Goal: Find specific page/section: Find specific page/section

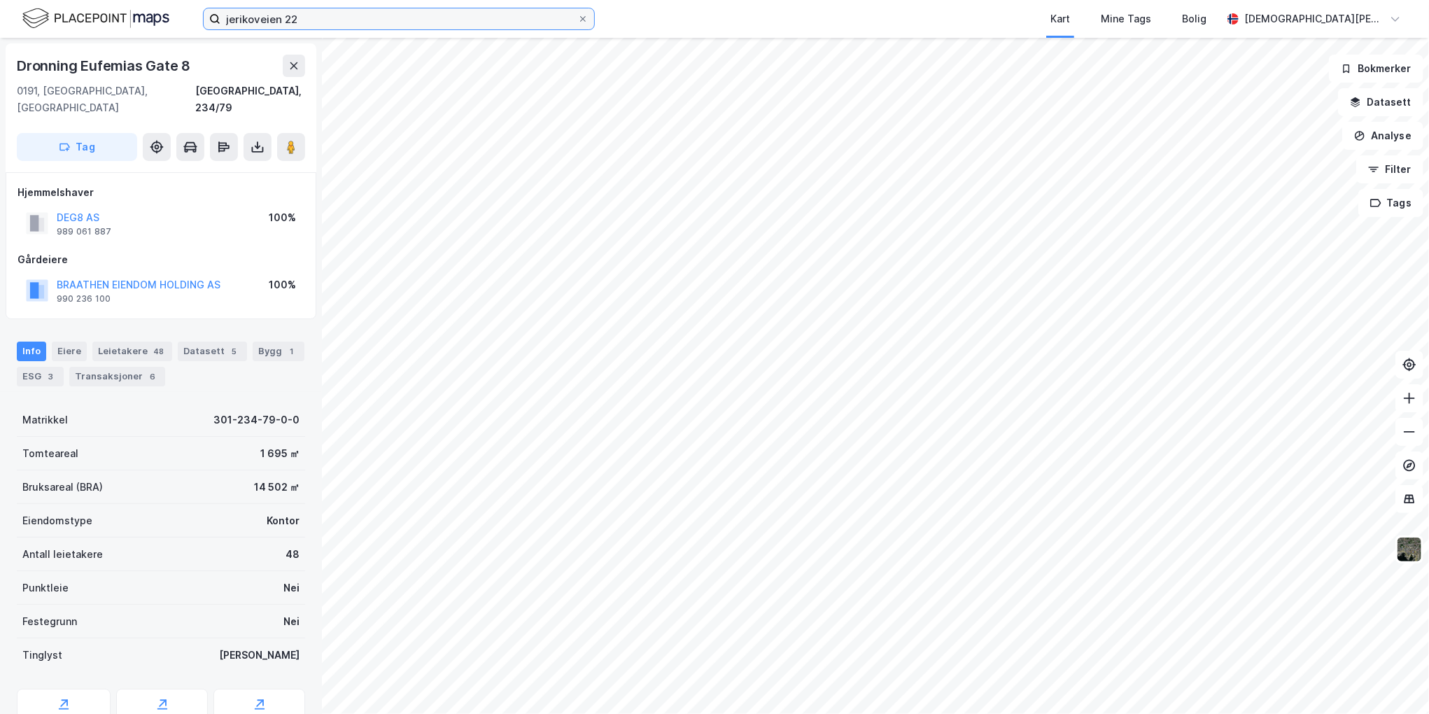
drag, startPoint x: 0, startPoint y: 0, endPoint x: 333, endPoint y: 18, distance: 333.7
click at [333, 18] on input "jerikoveien 22" at bounding box center [398, 18] width 357 height 21
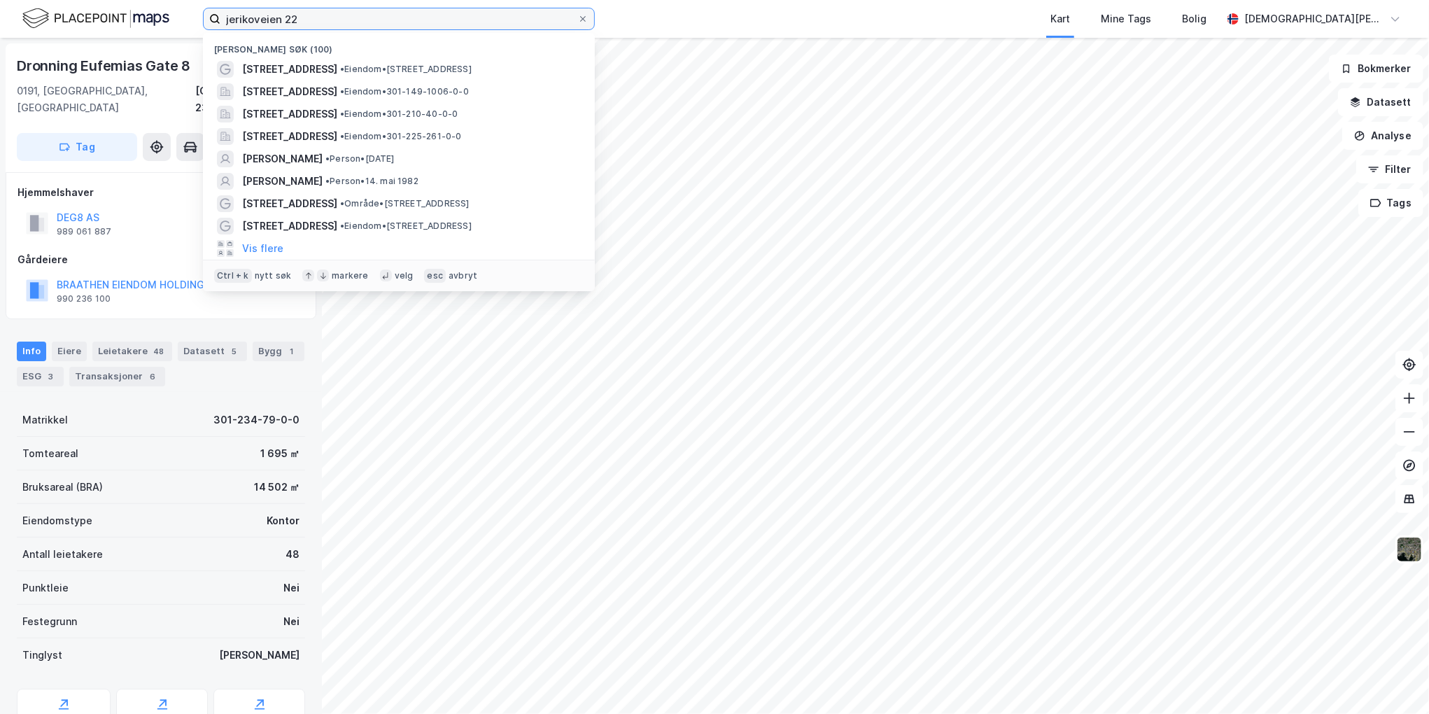
click at [333, 18] on input "jerikoveien 22" at bounding box center [398, 18] width 357 height 21
paste input "Nardobakken 3"
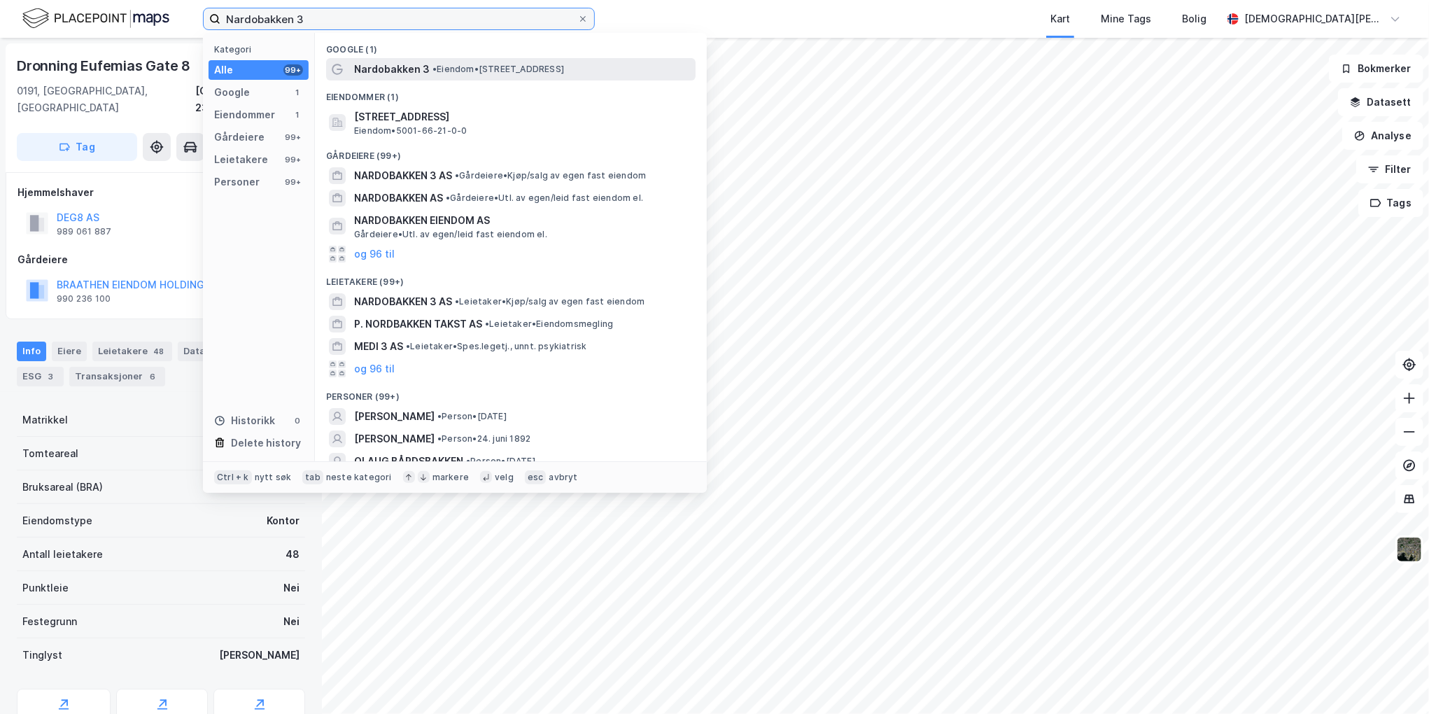
type input "Nardobakken 3"
click at [440, 64] on span "• Eiendom • [STREET_ADDRESS]" at bounding box center [499, 69] width 132 height 11
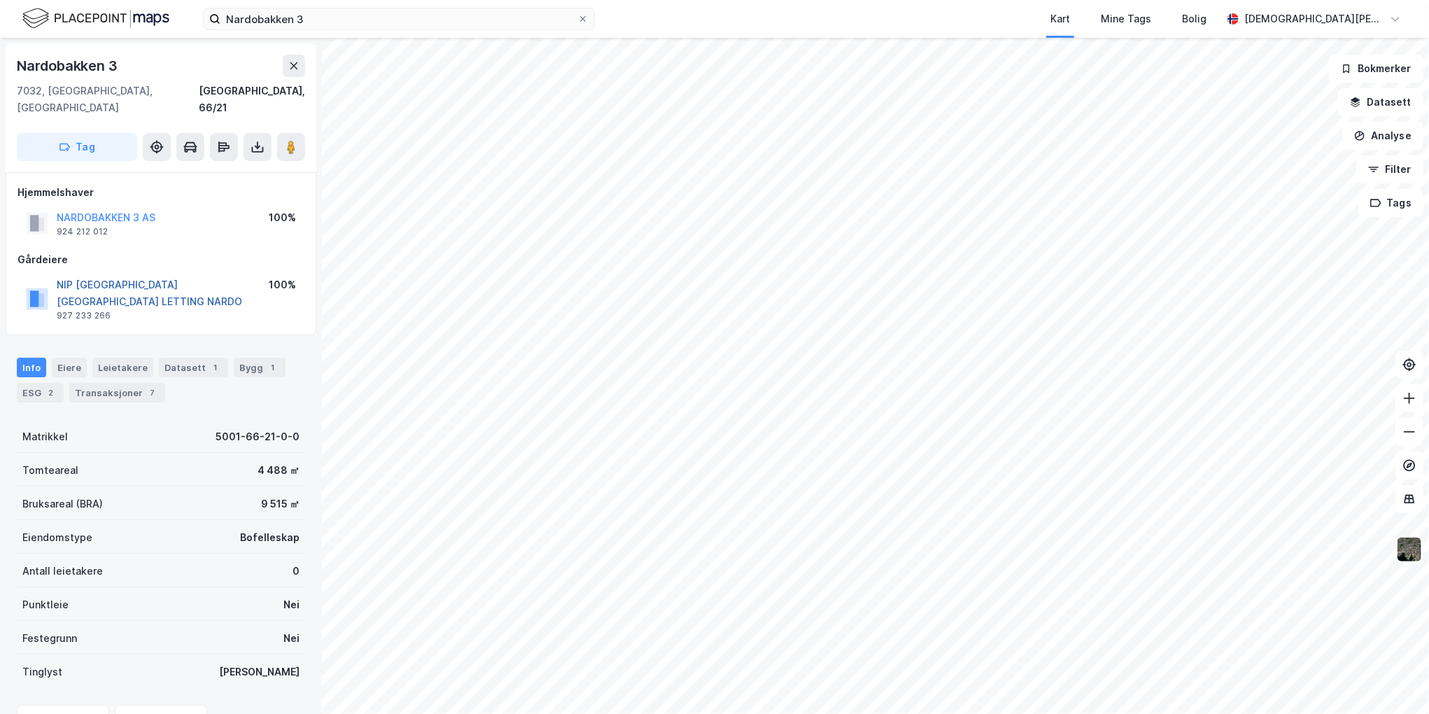
click at [0, 0] on button "NIP [GEOGRAPHIC_DATA] [GEOGRAPHIC_DATA] LETTING NARDO" at bounding box center [0, 0] width 0 height 0
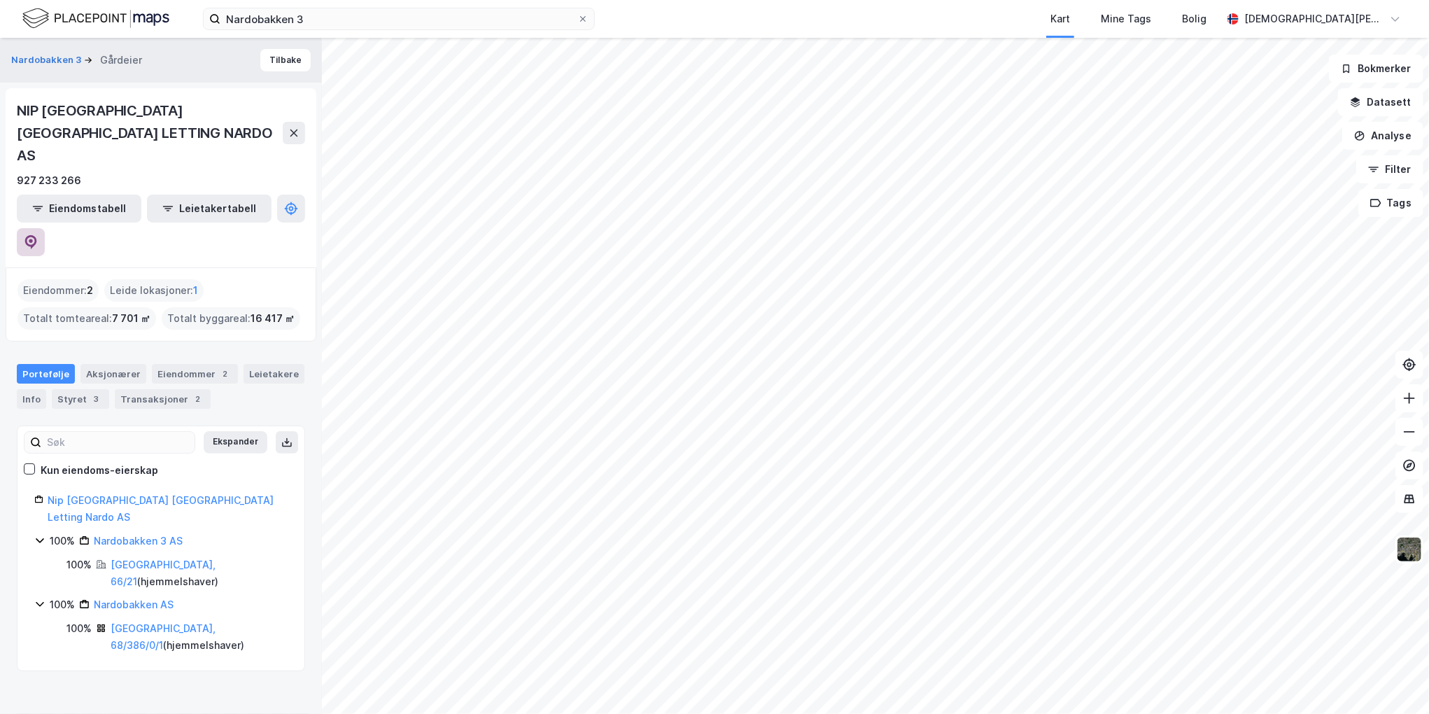
click at [38, 235] on icon at bounding box center [31, 242] width 14 height 14
